Goal: Task Accomplishment & Management: Use online tool/utility

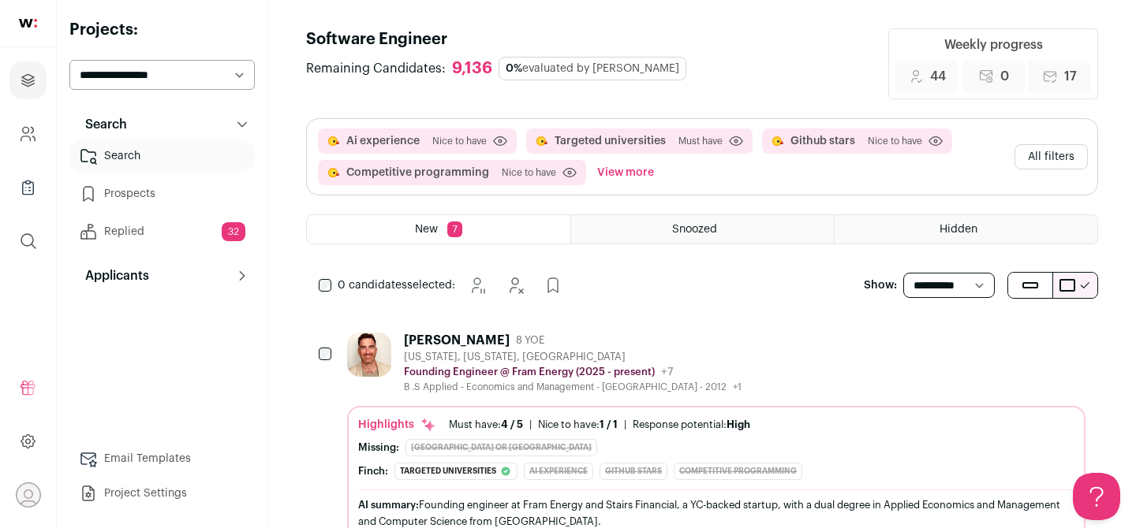
click at [638, 169] on button "View more" at bounding box center [625, 172] width 63 height 25
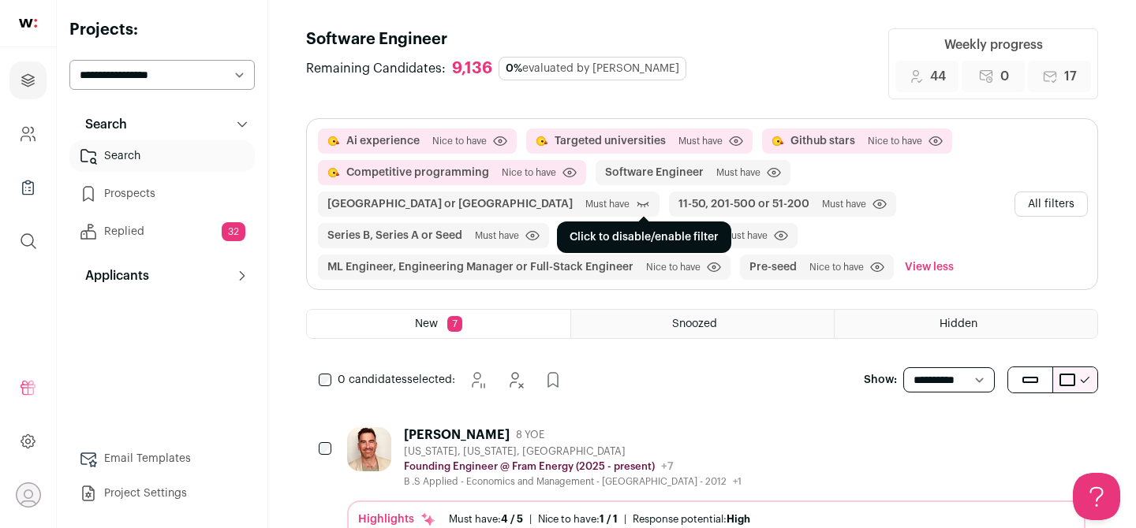
click at [637, 203] on icon "submit" at bounding box center [643, 205] width 12 height 6
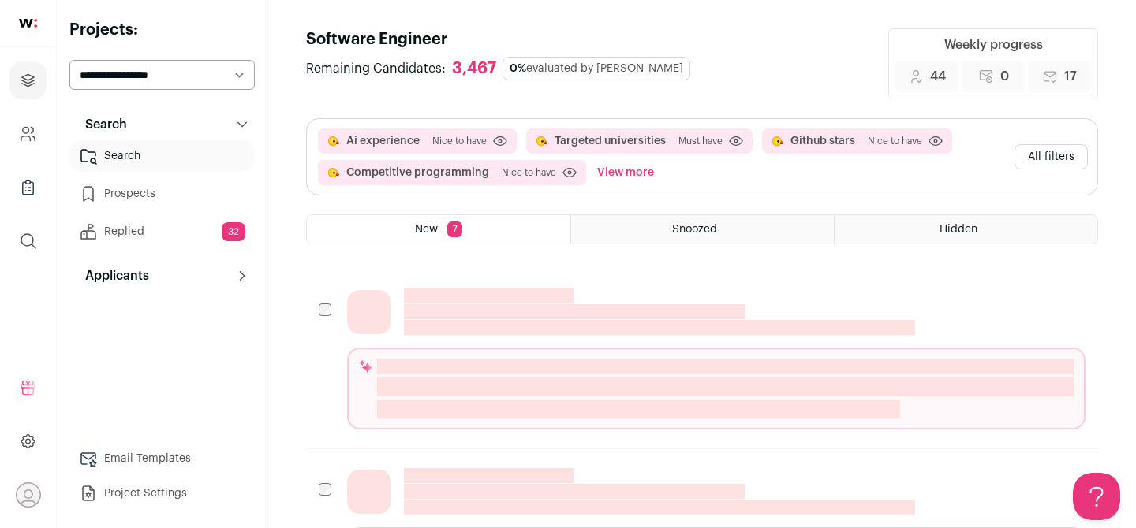
click at [608, 173] on button "View more" at bounding box center [625, 172] width 63 height 25
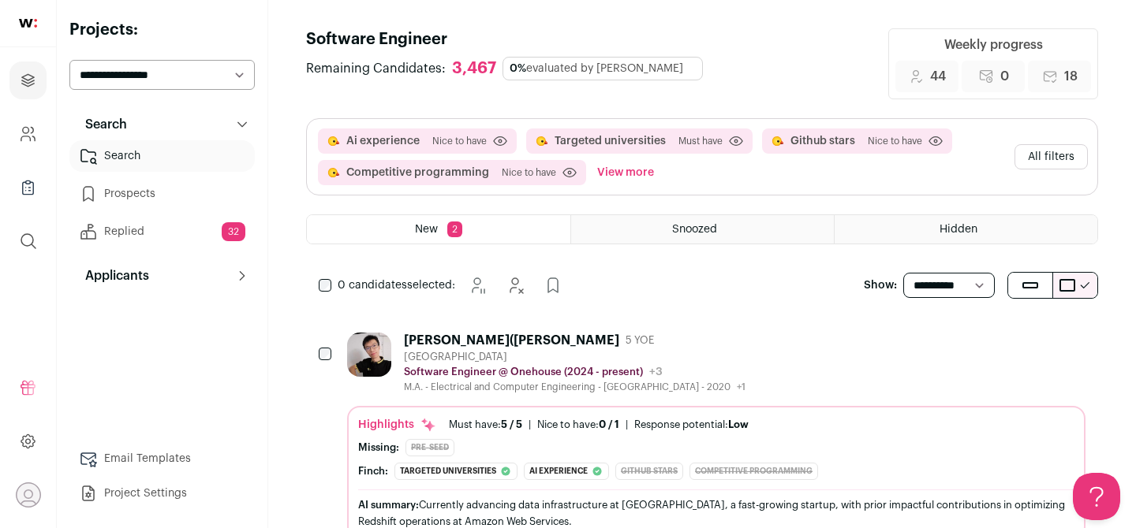
click at [634, 176] on button "View more" at bounding box center [625, 172] width 63 height 25
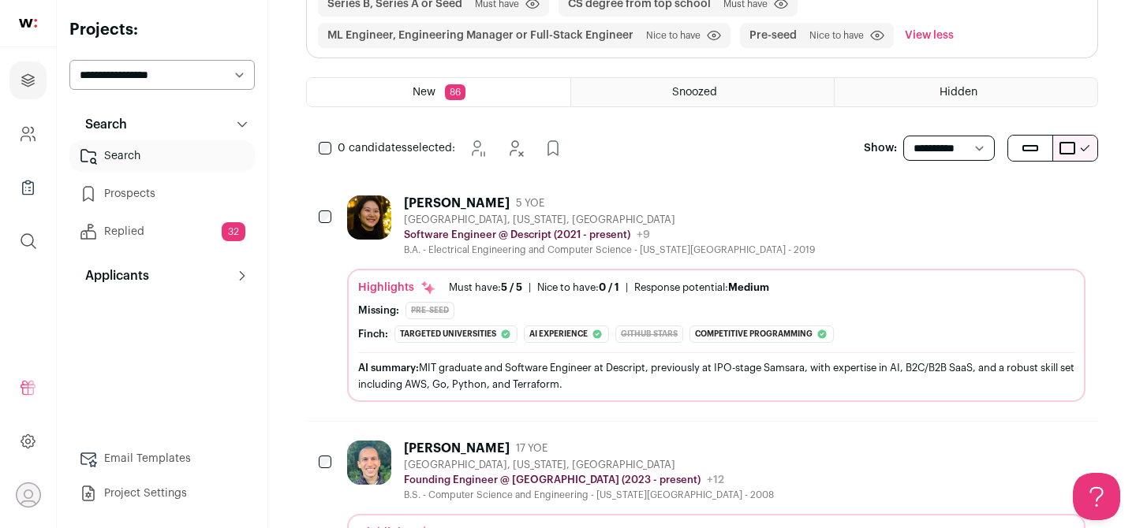
scroll to position [234, 0]
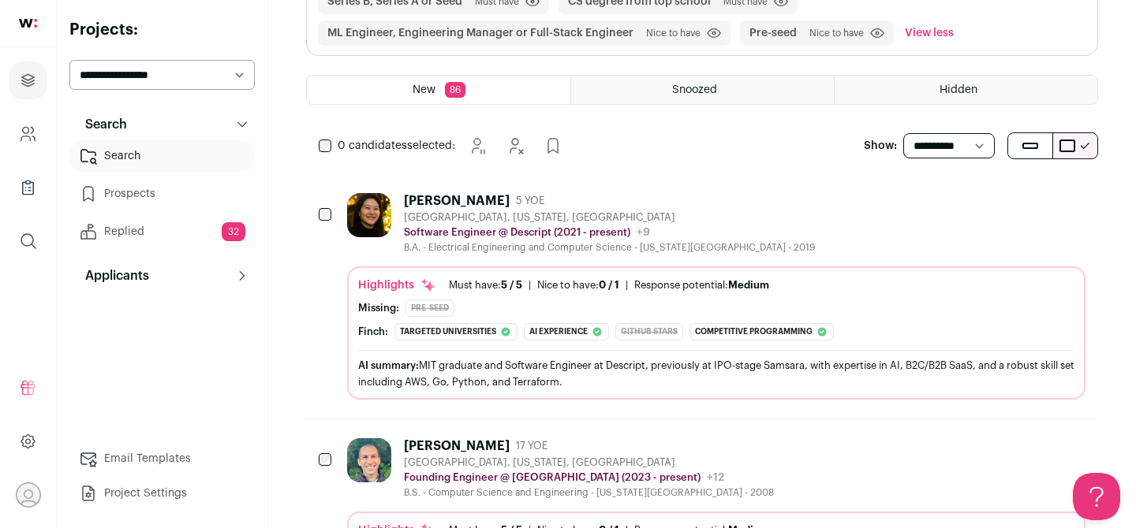
click at [707, 226] on div "Software Engineer @ Descript (2021 - present) Descript Public / Private Private…" at bounding box center [609, 233] width 411 height 16
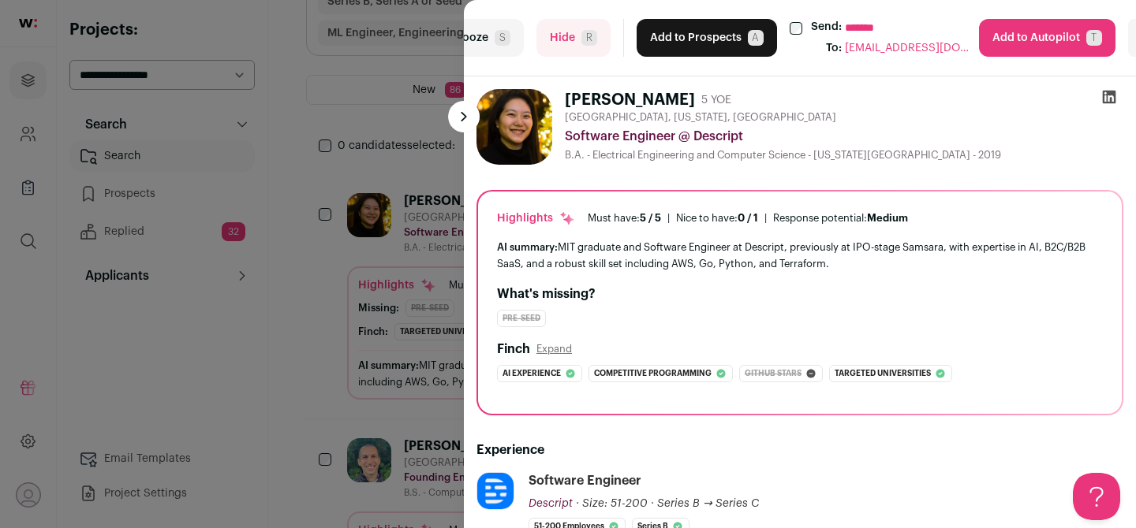
click at [737, 40] on button "Add to Prospects A" at bounding box center [706, 38] width 140 height 38
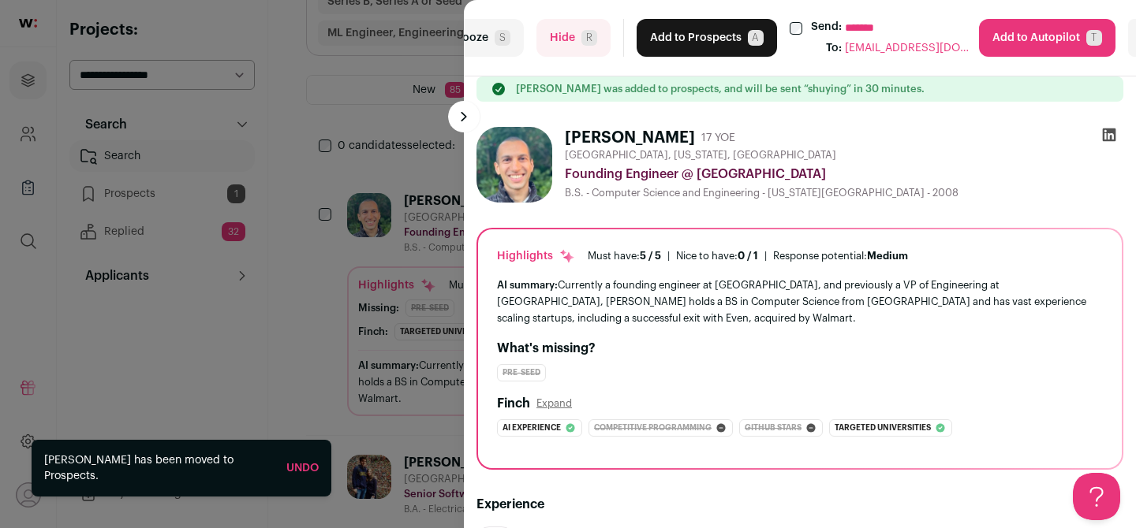
click at [717, 42] on button "Add to Prospects A" at bounding box center [706, 38] width 140 height 38
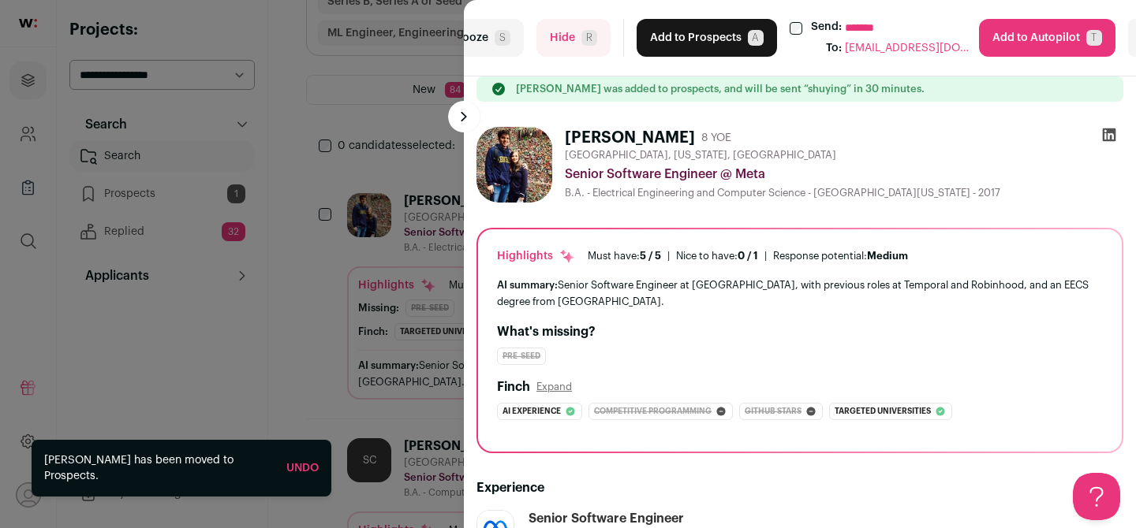
click at [717, 42] on button "Add to Prospects A" at bounding box center [706, 38] width 140 height 38
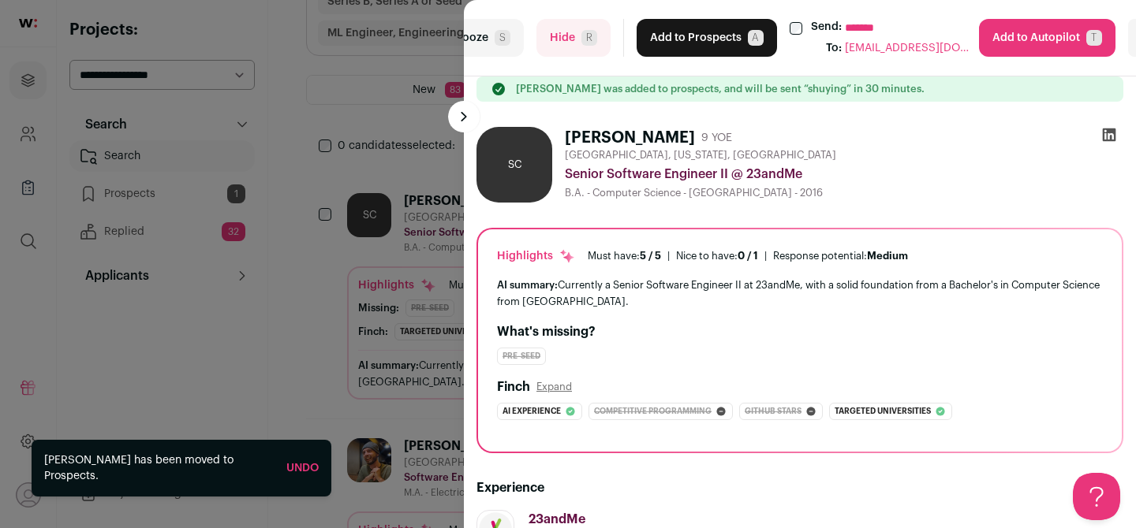
click at [717, 42] on button "Add to Prospects A" at bounding box center [706, 38] width 140 height 38
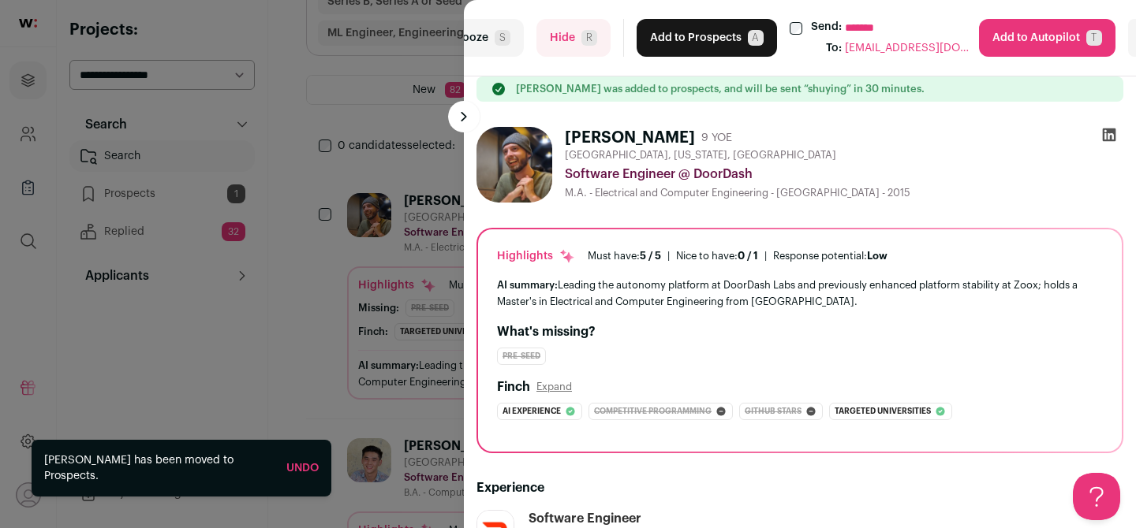
click at [717, 42] on button "Add to Prospects A" at bounding box center [706, 38] width 140 height 38
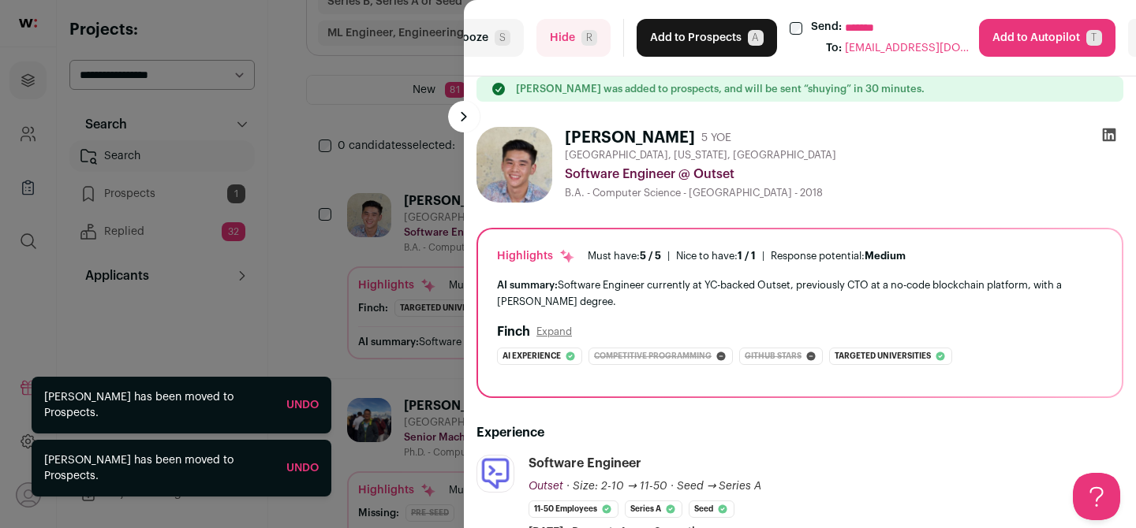
click at [717, 42] on button "Add to Prospects A" at bounding box center [706, 38] width 140 height 38
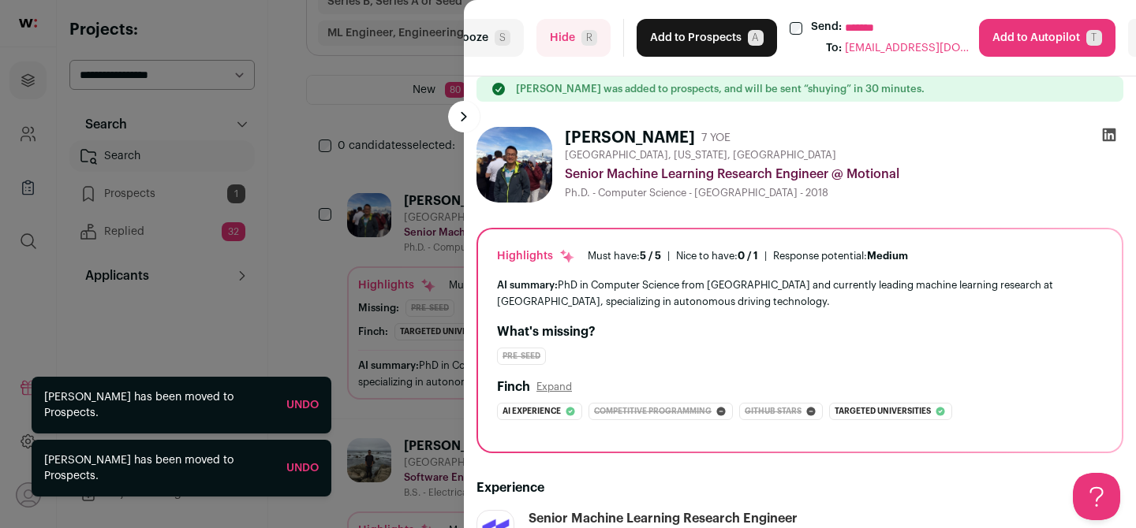
click at [717, 42] on button "Add to Prospects A" at bounding box center [706, 38] width 140 height 38
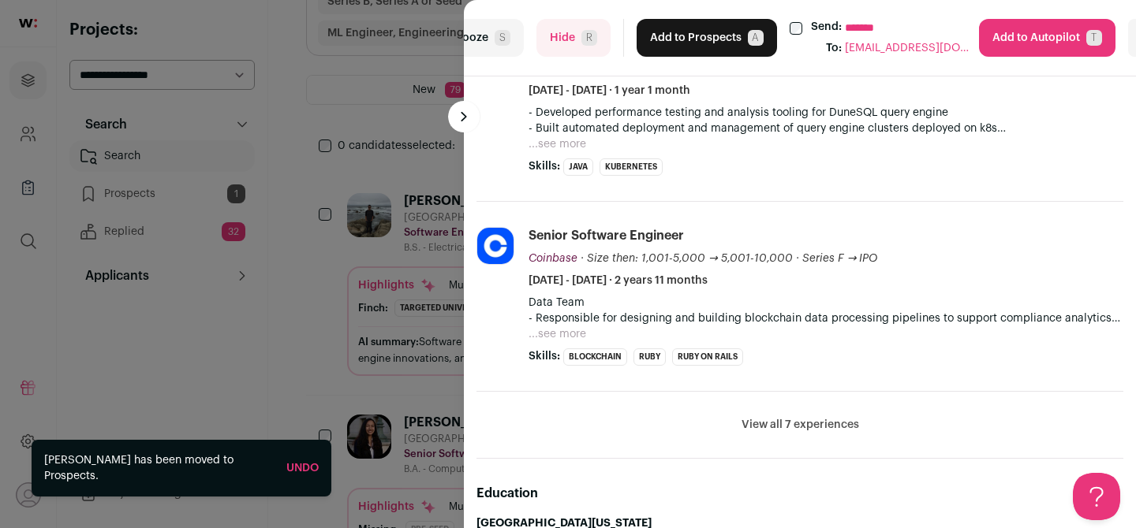
scroll to position [472, 0]
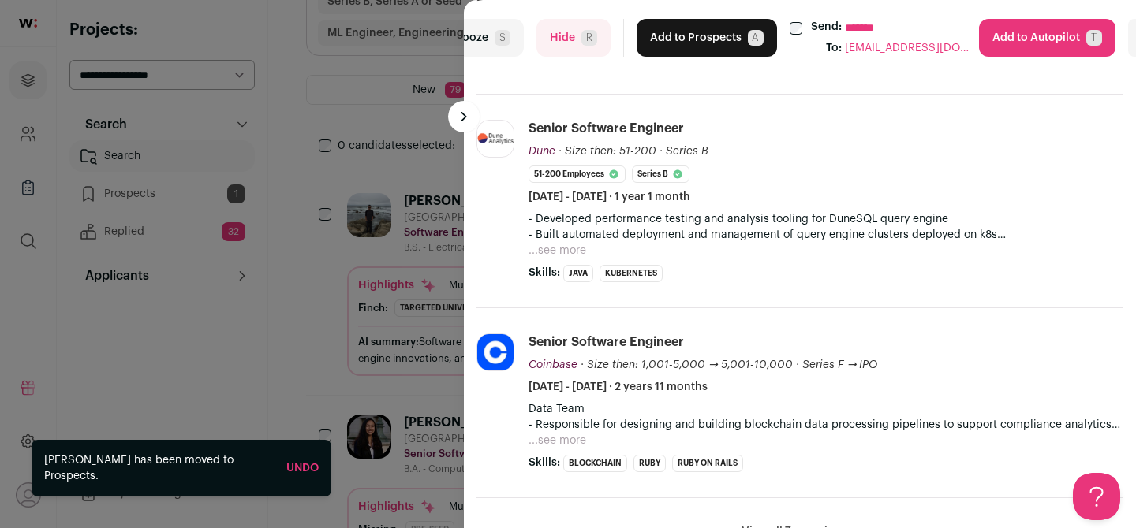
click at [722, 45] on button "Add to Prospects A" at bounding box center [706, 38] width 140 height 38
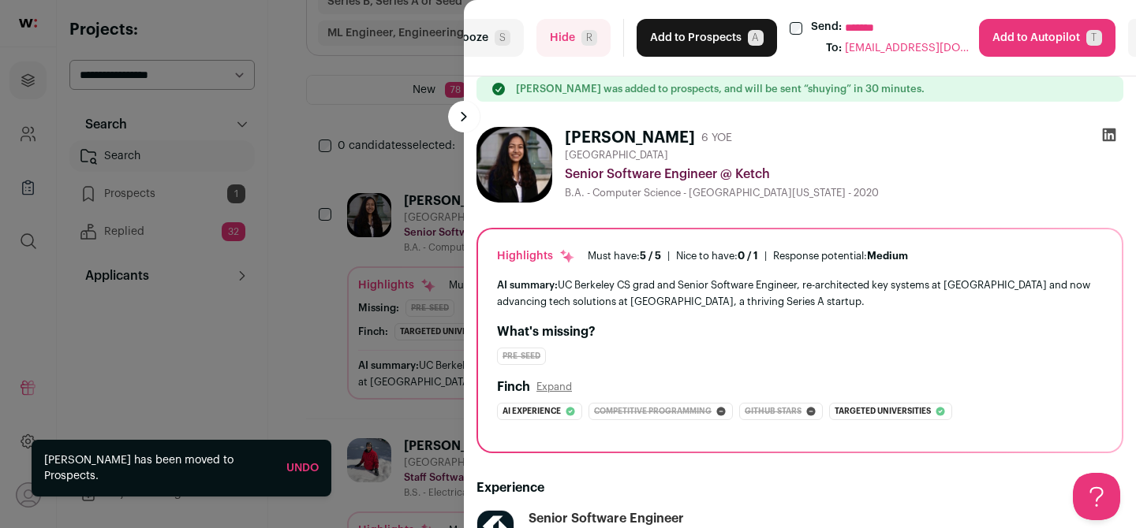
click at [722, 45] on button "Add to Prospects A" at bounding box center [706, 38] width 140 height 38
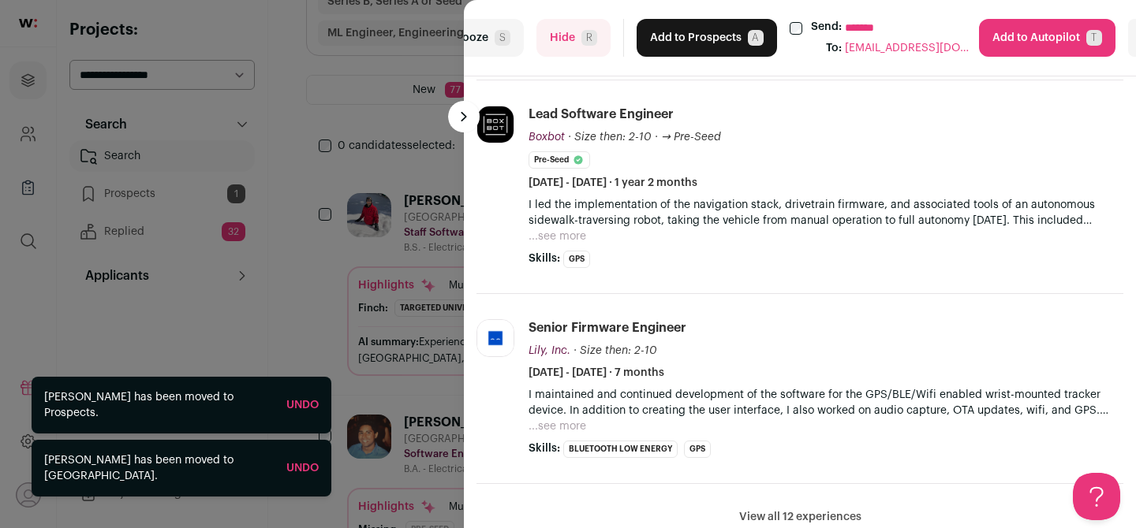
scroll to position [544, 0]
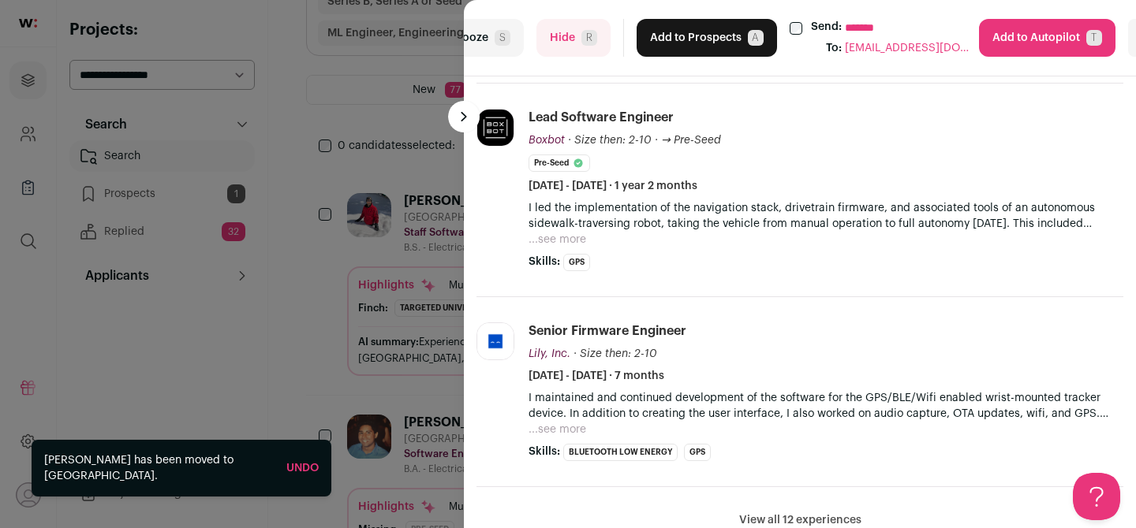
click at [576, 52] on button "Hide R" at bounding box center [573, 38] width 74 height 38
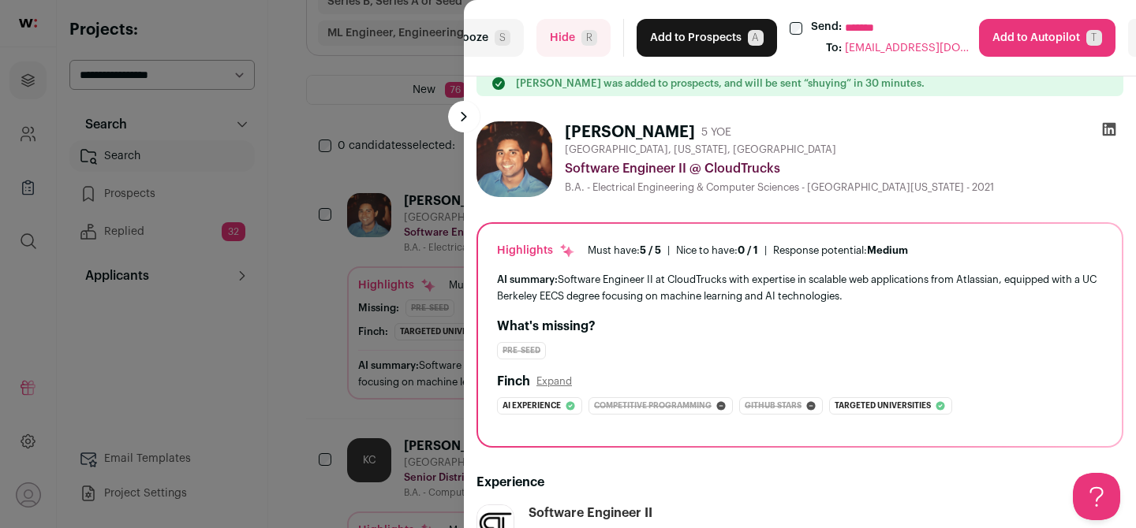
scroll to position [0, 0]
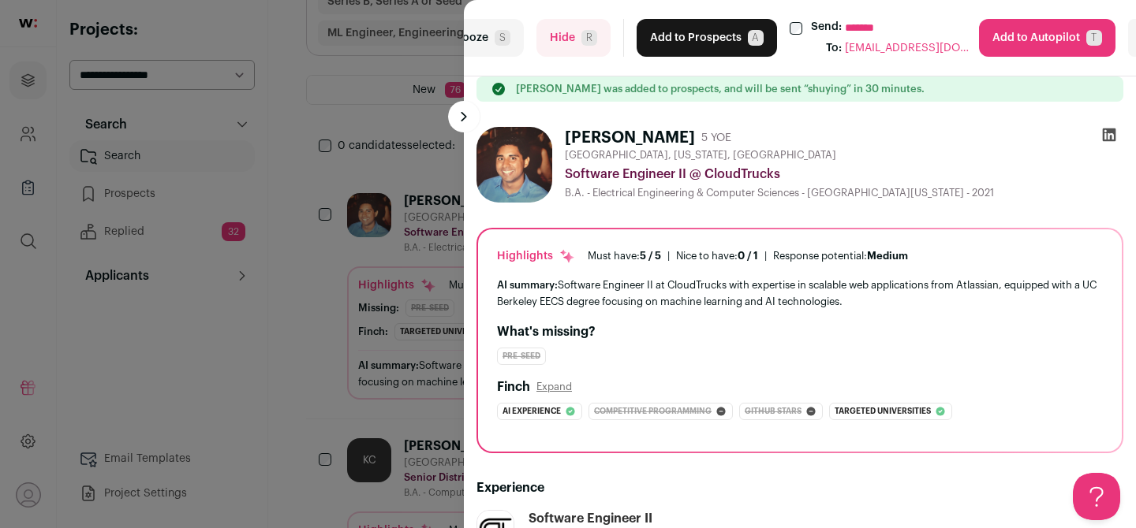
click at [575, 36] on button "Hide R" at bounding box center [573, 38] width 74 height 38
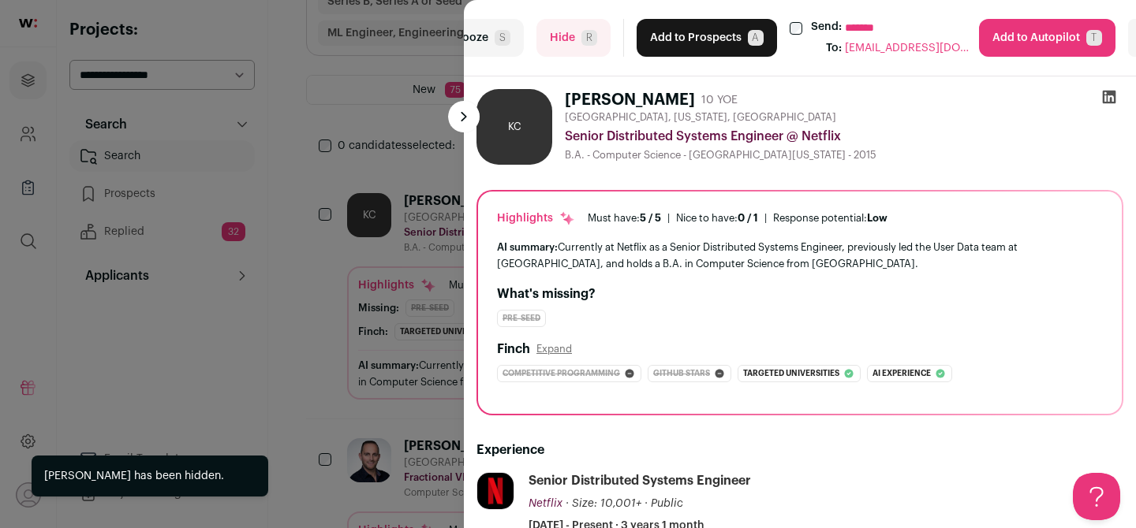
click at [571, 37] on button "Hide R" at bounding box center [573, 38] width 74 height 38
